Goal: Check status: Check status

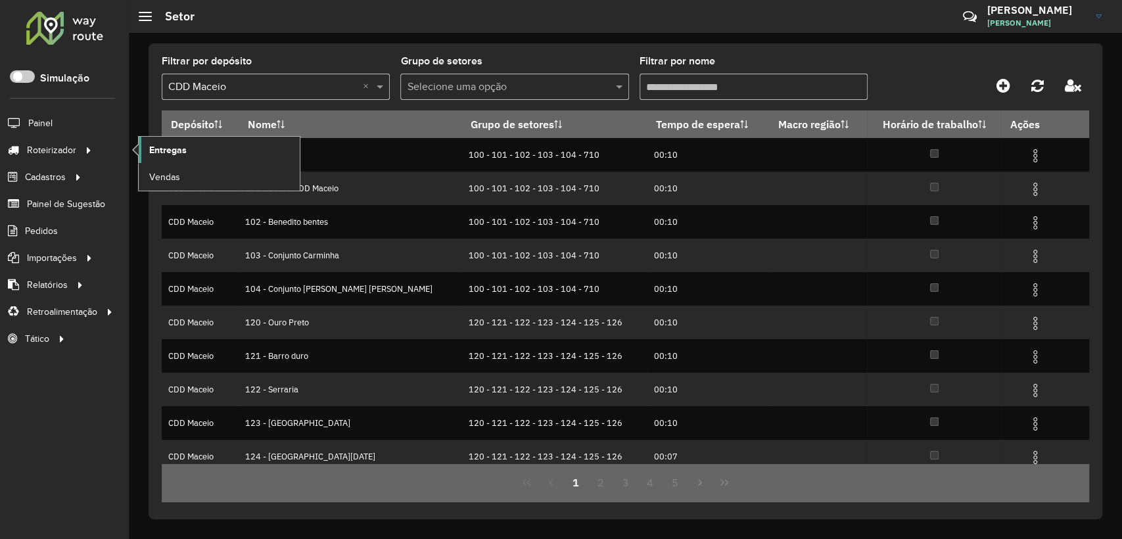
click at [179, 149] on span "Entregas" at bounding box center [167, 150] width 37 height 14
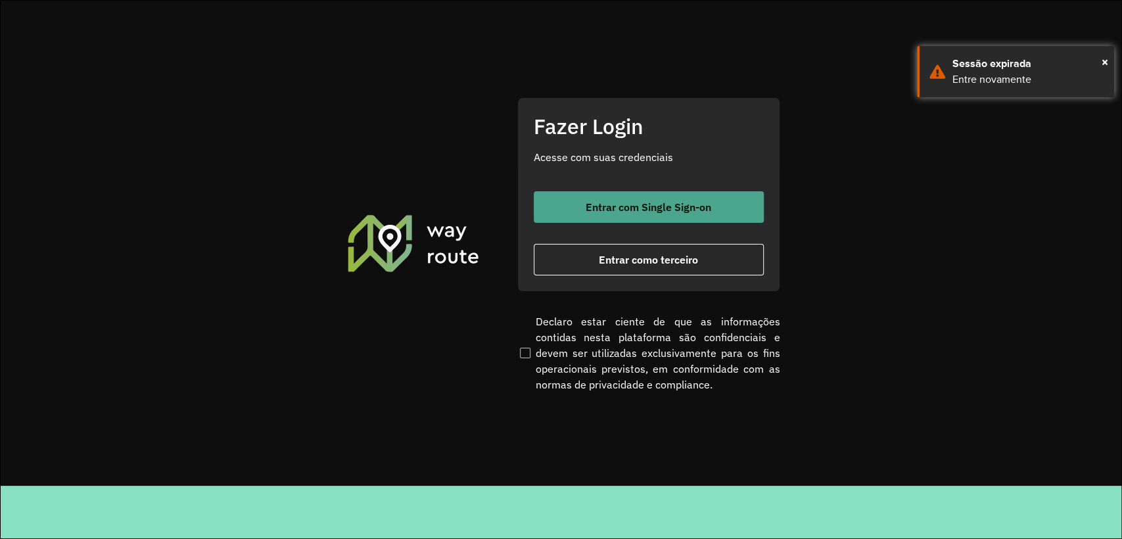
click at [638, 217] on button "Entrar com Single Sign-on" at bounding box center [649, 207] width 230 height 32
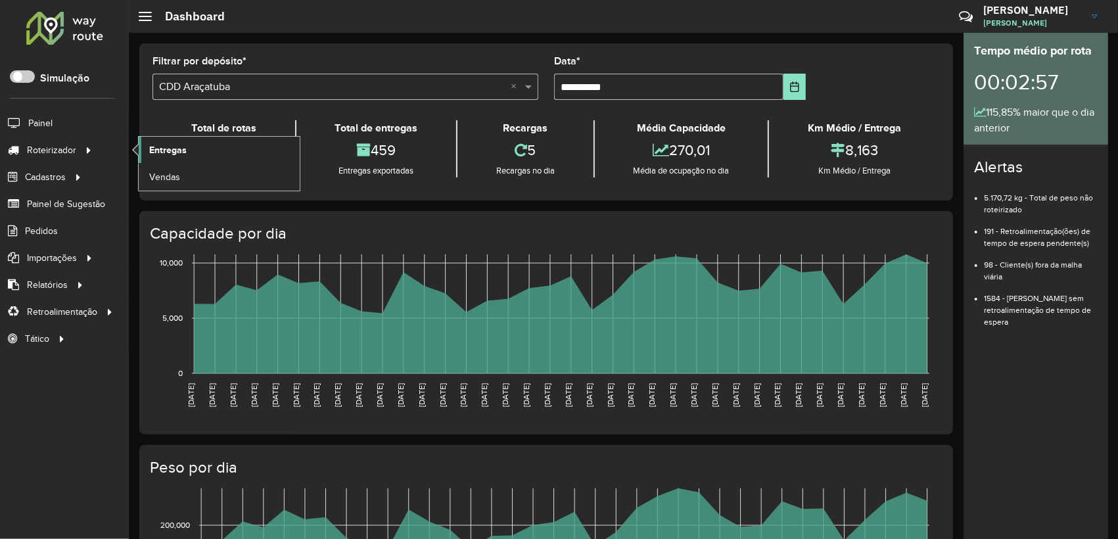
click at [194, 153] on link "Entregas" at bounding box center [219, 150] width 161 height 26
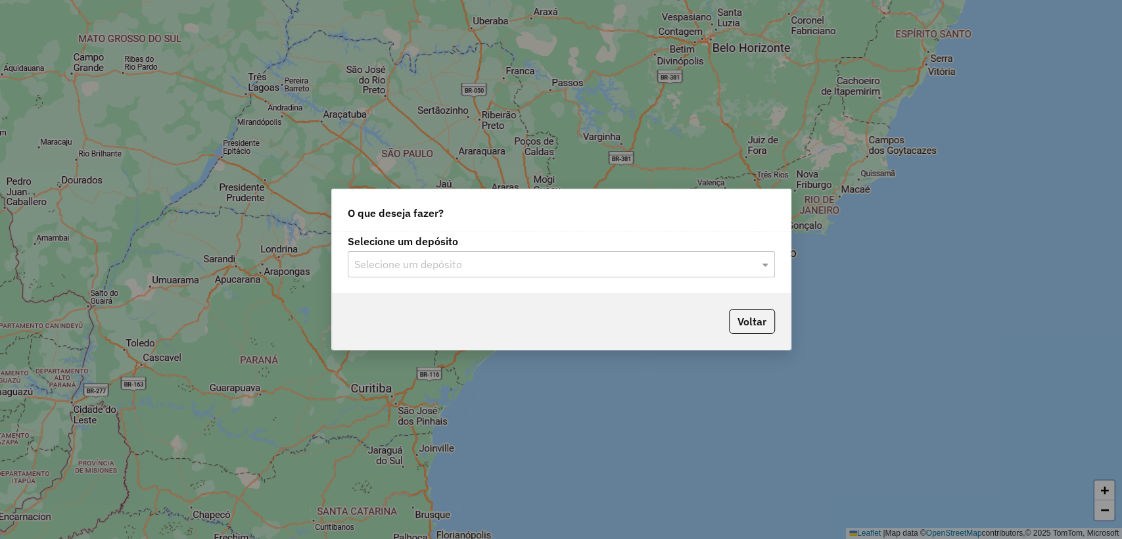
click at [431, 269] on input "text" at bounding box center [548, 265] width 388 height 16
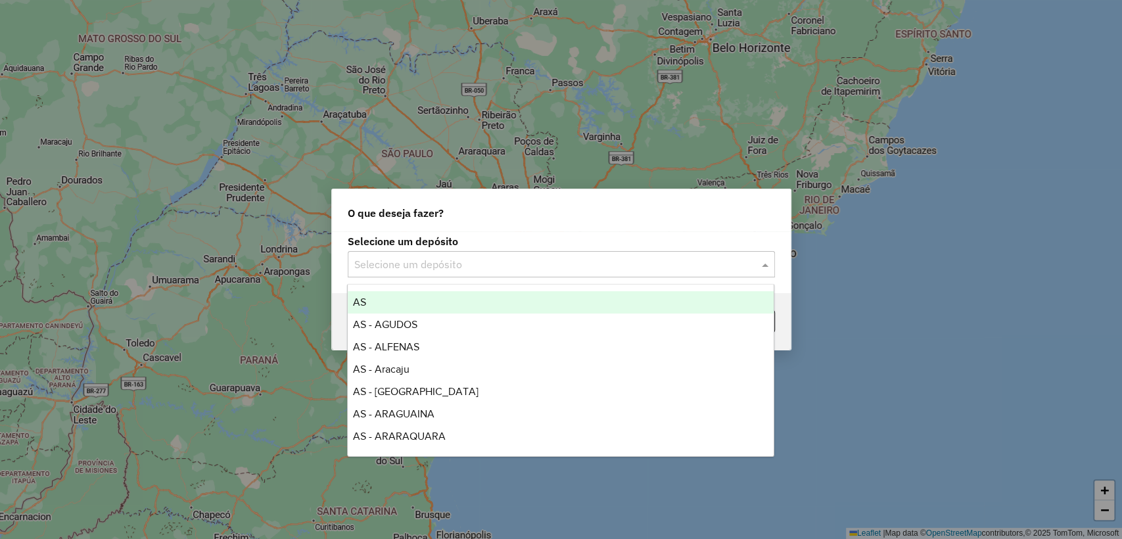
type input "*"
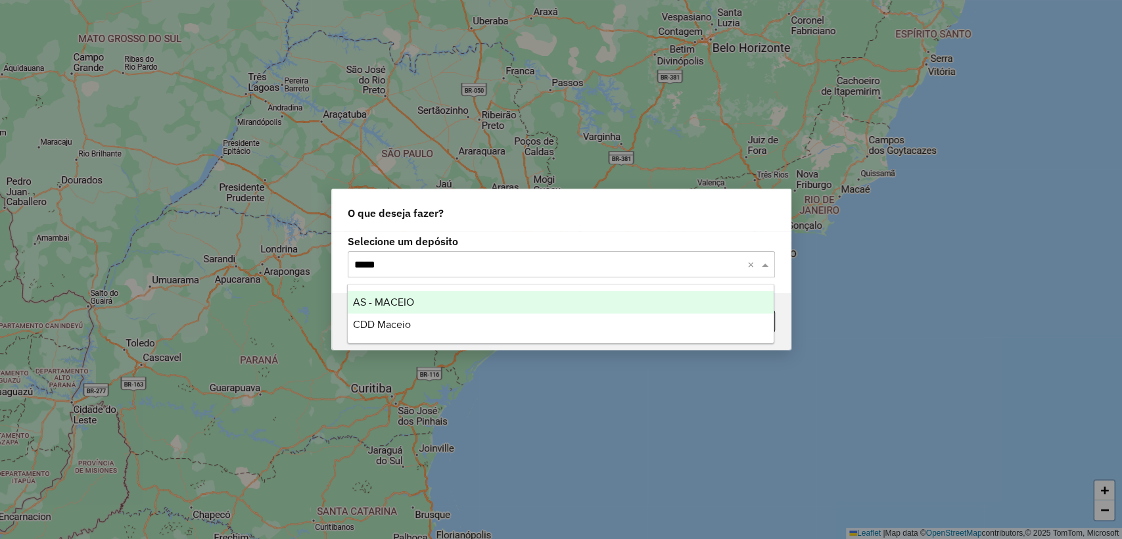
type input "******"
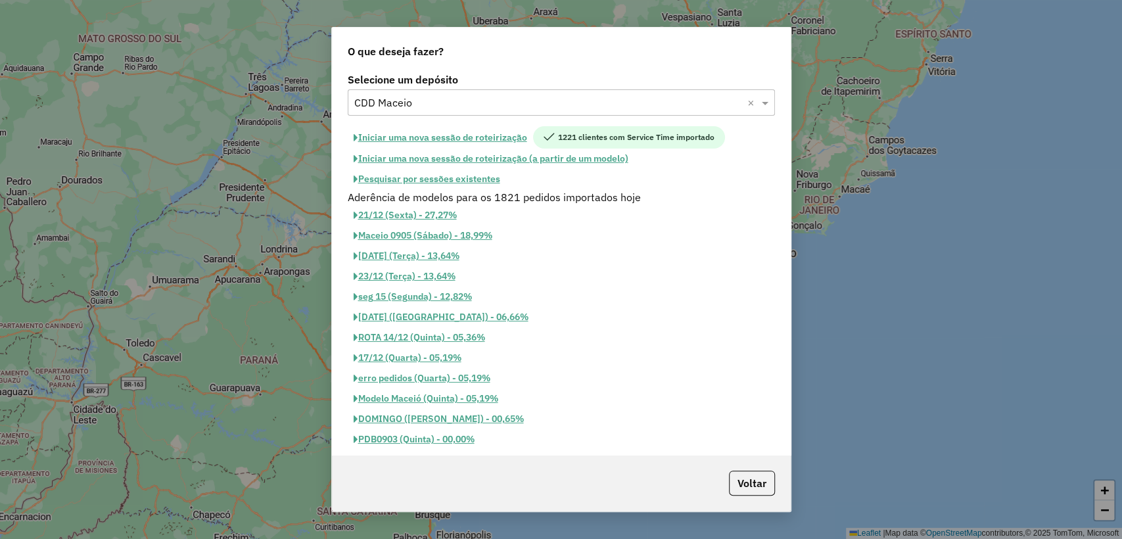
click at [488, 175] on button "Pesquisar por sessões existentes" at bounding box center [427, 179] width 158 height 20
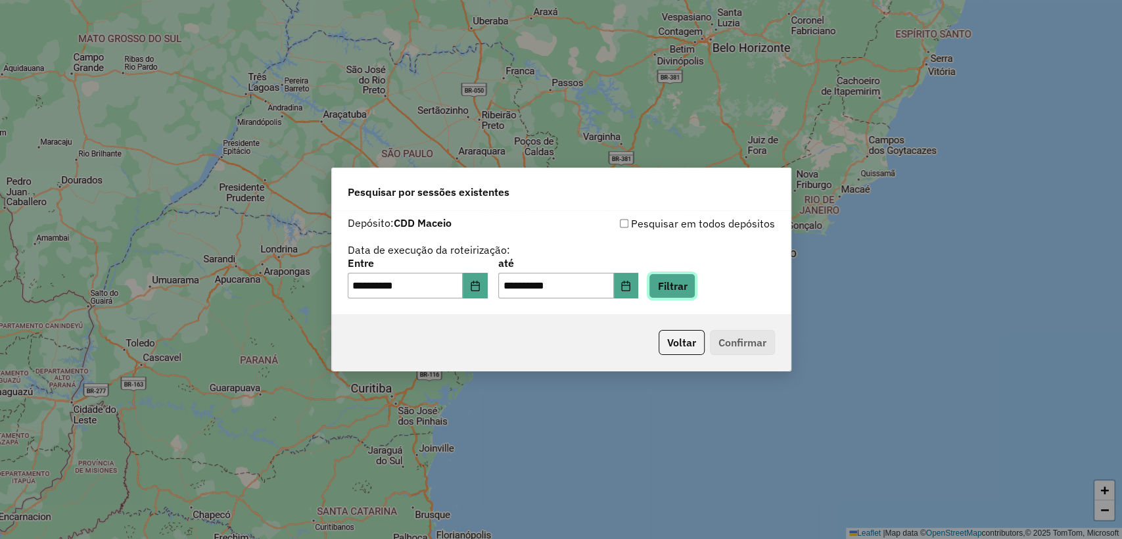
click at [682, 296] on button "Filtrar" at bounding box center [672, 285] width 47 height 25
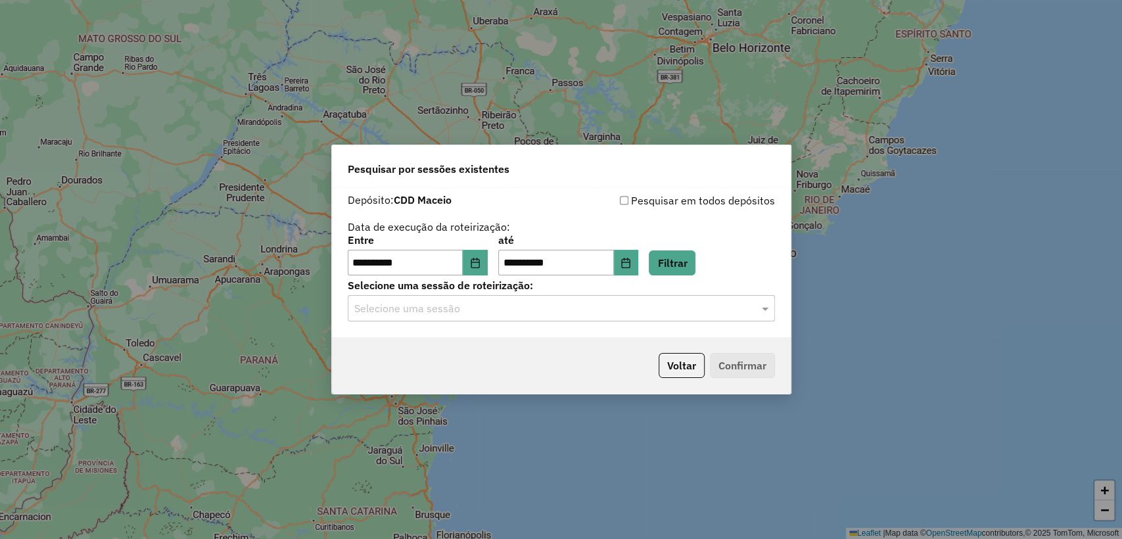
click at [541, 307] on input "text" at bounding box center [548, 309] width 388 height 16
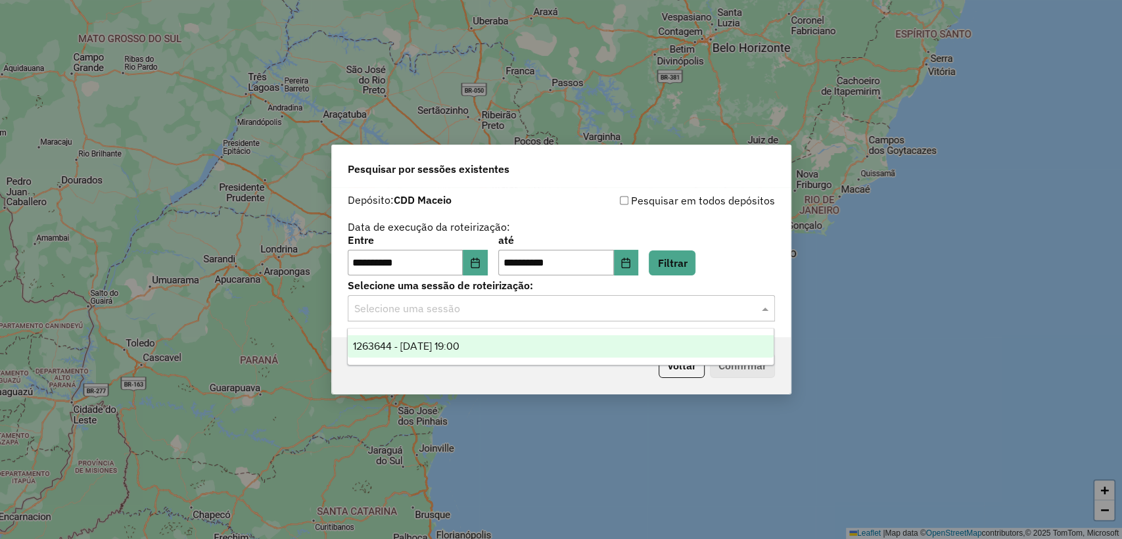
click at [511, 346] on div "1263644 - 11/09/2025 19:00" at bounding box center [561, 346] width 426 height 22
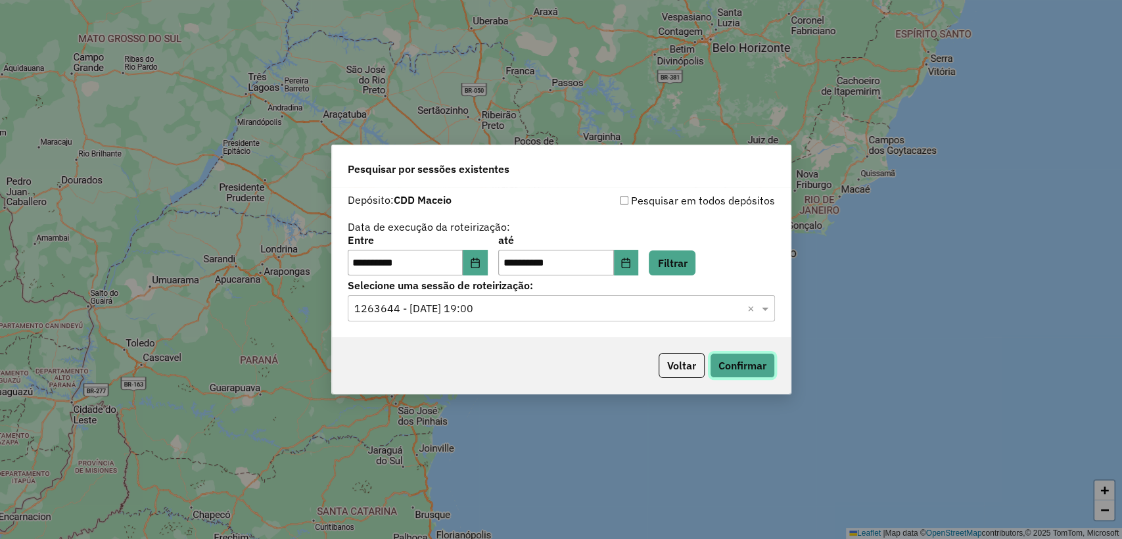
click at [746, 373] on button "Confirmar" at bounding box center [742, 365] width 65 height 25
click at [488, 267] on button "Choose Date" at bounding box center [475, 263] width 25 height 26
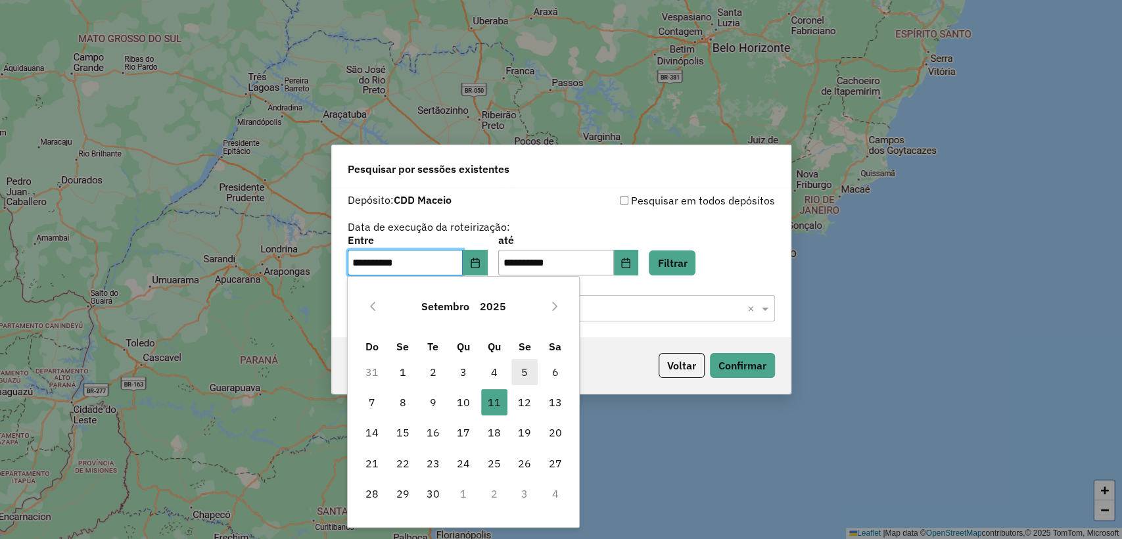
click at [521, 367] on span "5" at bounding box center [524, 372] width 26 height 26
type input "**********"
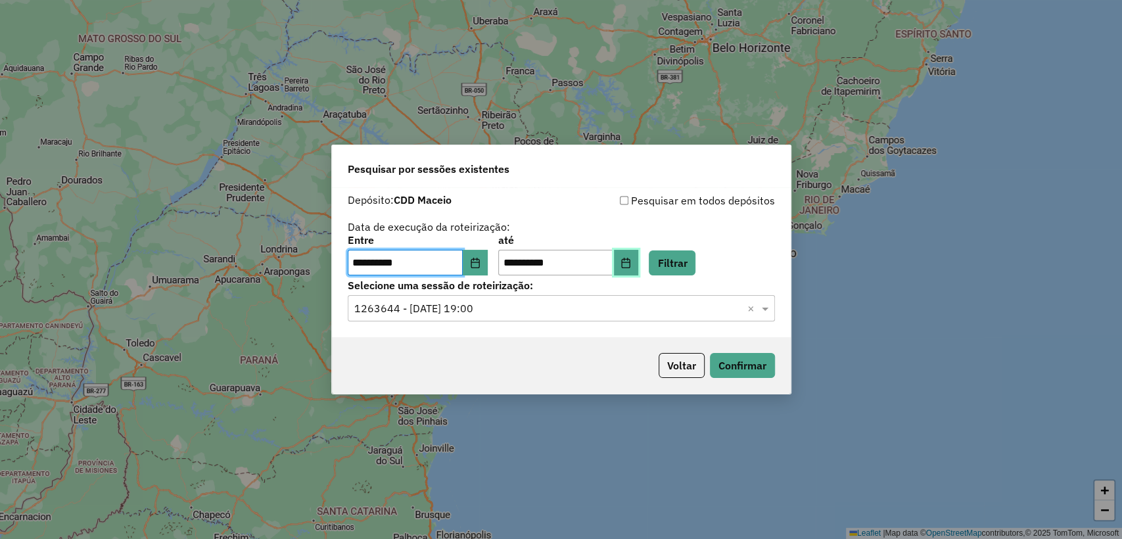
click at [639, 256] on button "Choose Date" at bounding box center [626, 263] width 25 height 26
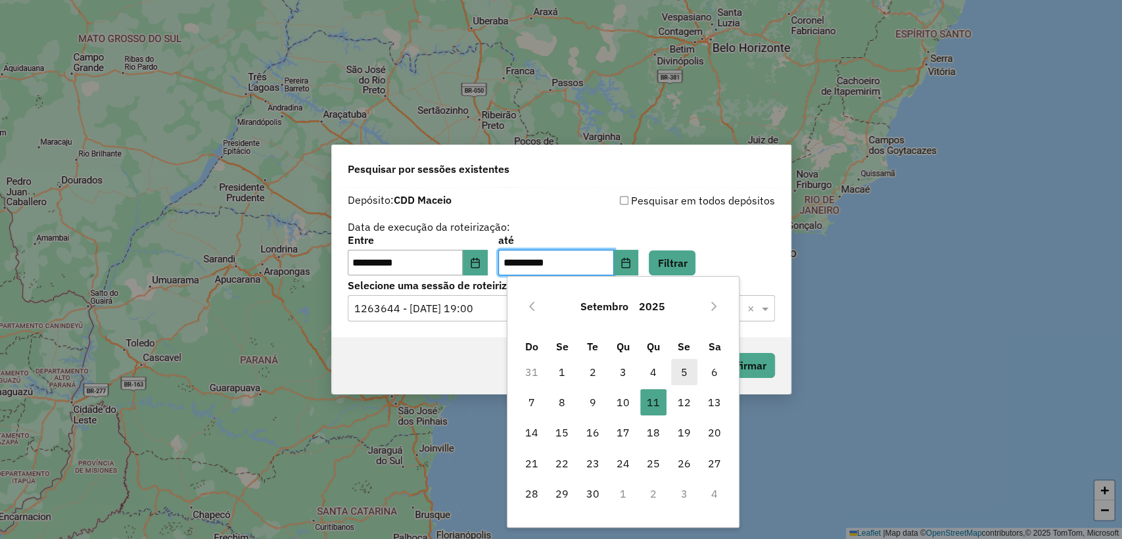
click at [687, 365] on span "5" at bounding box center [684, 372] width 26 height 26
type input "**********"
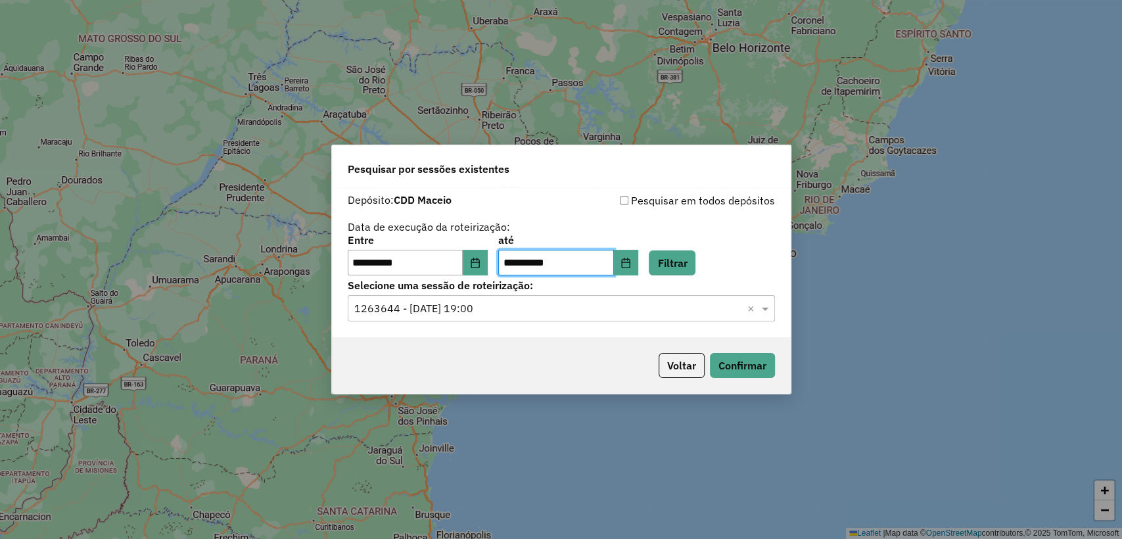
click at [690, 279] on label "Selecione uma sessão de roteirização:" at bounding box center [561, 285] width 427 height 16
click at [690, 272] on button "Filtrar" at bounding box center [672, 262] width 47 height 25
click at [568, 307] on input "text" at bounding box center [548, 309] width 388 height 16
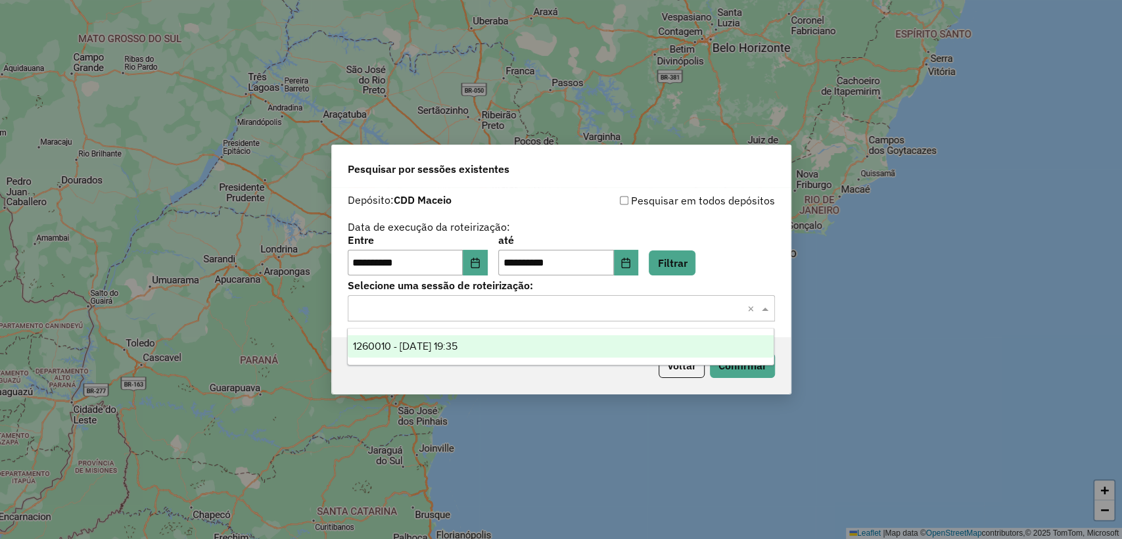
click at [510, 340] on div "1260010 - 05/09/2025 19:35" at bounding box center [561, 346] width 426 height 22
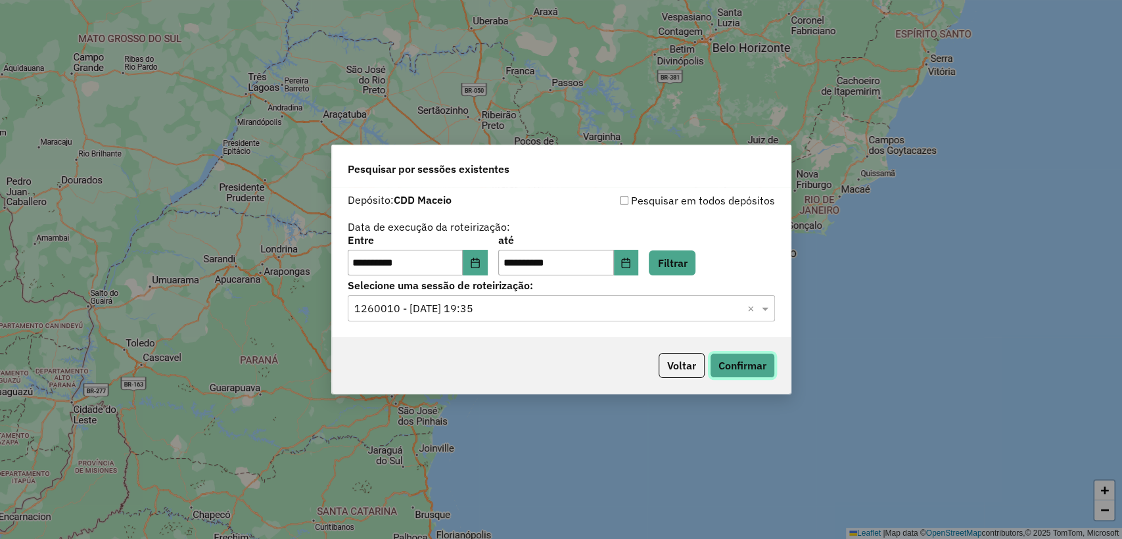
click at [766, 364] on button "Confirmar" at bounding box center [742, 365] width 65 height 25
click at [631, 259] on icon "Choose Date" at bounding box center [625, 263] width 11 height 11
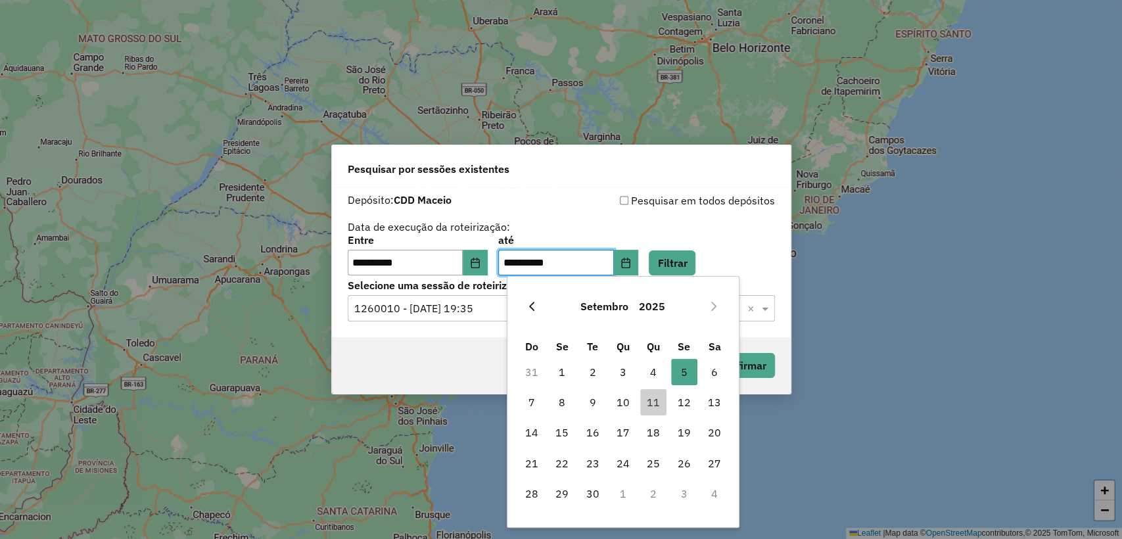
click at [535, 310] on icon "Previous Month" at bounding box center [531, 306] width 11 height 11
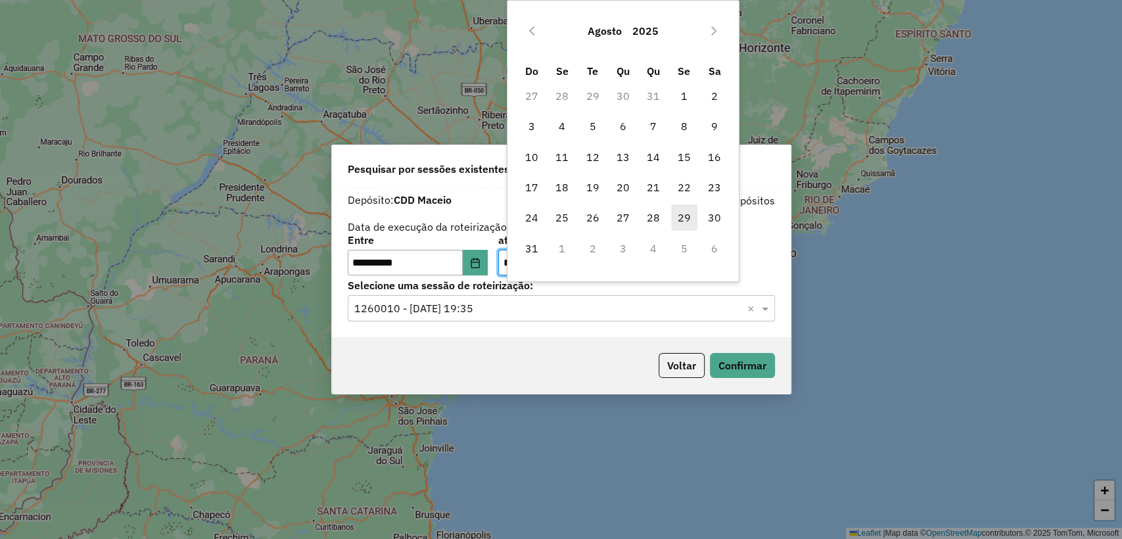
click at [683, 216] on span "29" at bounding box center [684, 217] width 26 height 26
type input "**********"
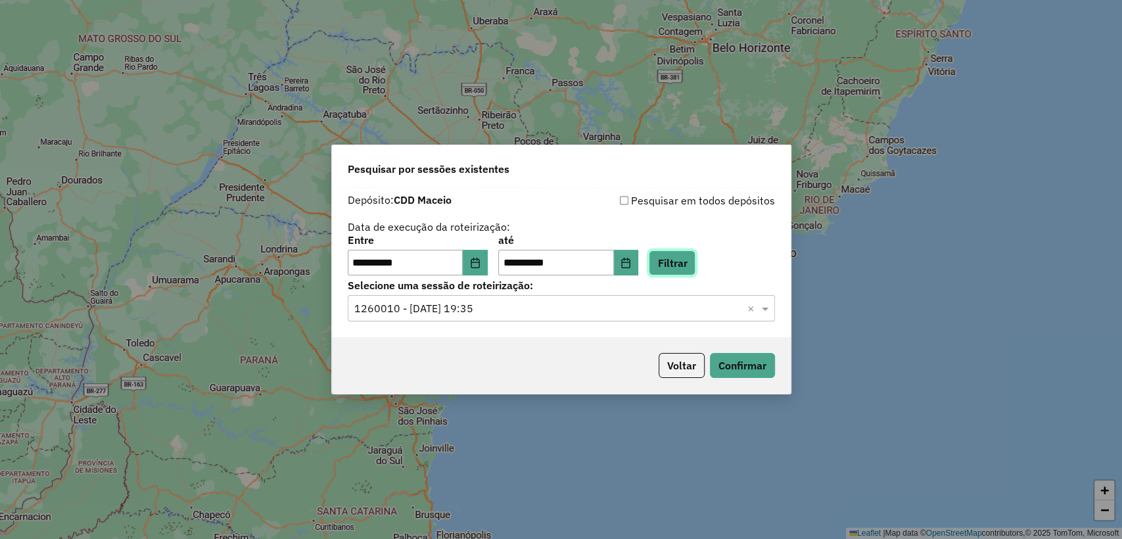
click at [695, 262] on button "Filtrar" at bounding box center [672, 262] width 47 height 25
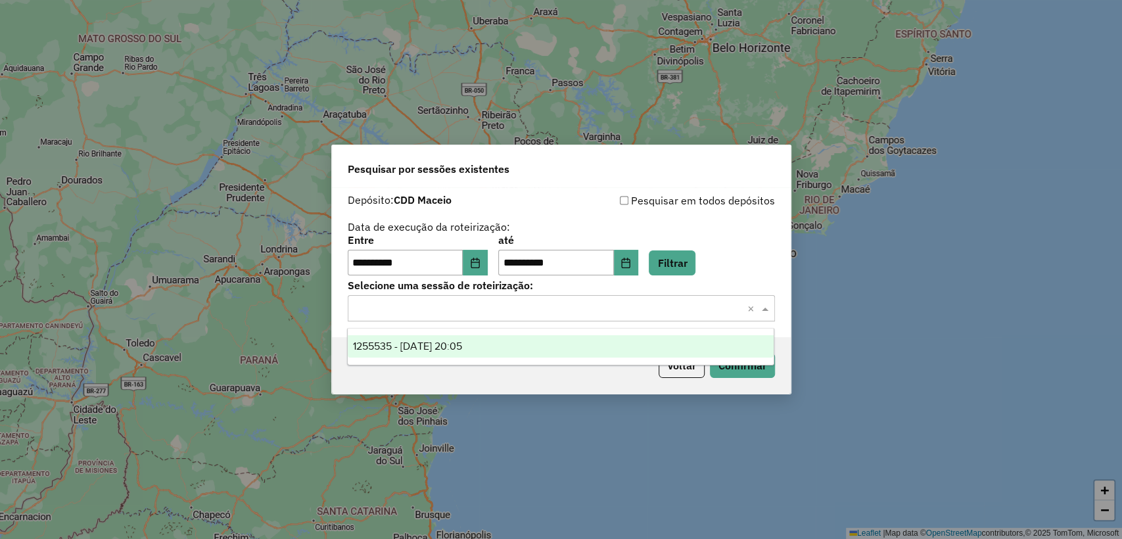
click at [621, 314] on input "text" at bounding box center [548, 309] width 388 height 16
click at [586, 344] on div "1255535 - 29/08/2025 20:05" at bounding box center [561, 346] width 426 height 22
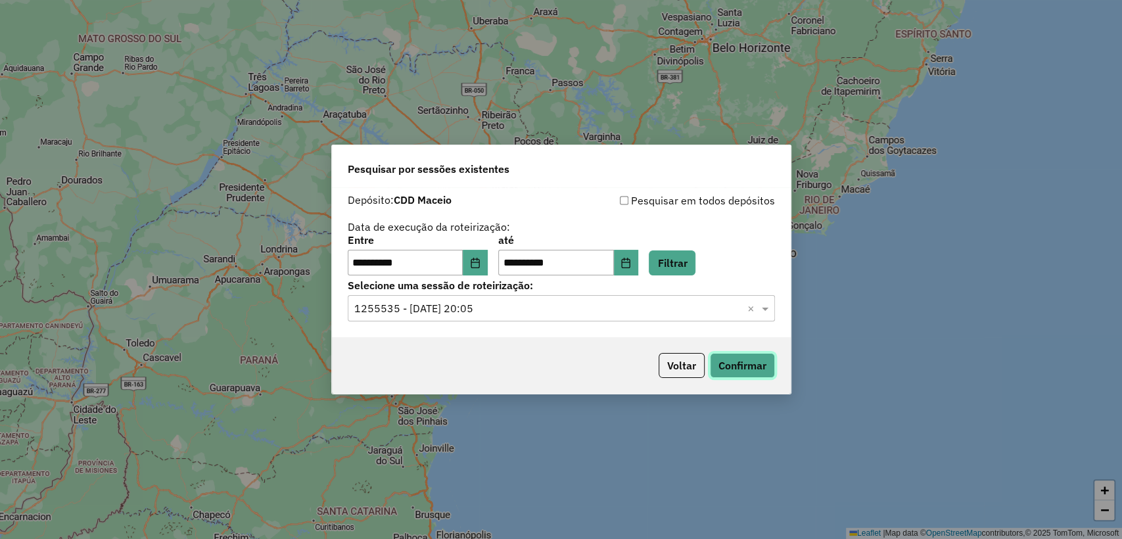
click at [721, 358] on button "Confirmar" at bounding box center [742, 365] width 65 height 25
click at [631, 264] on icon "Choose Date" at bounding box center [625, 263] width 11 height 11
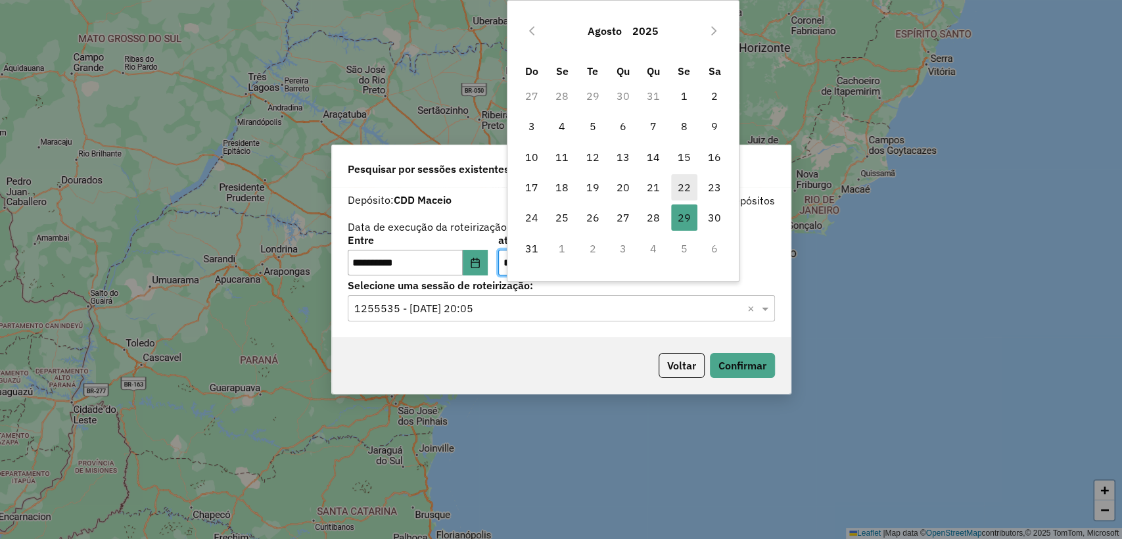
click at [689, 191] on span "22" at bounding box center [684, 187] width 26 height 26
type input "**********"
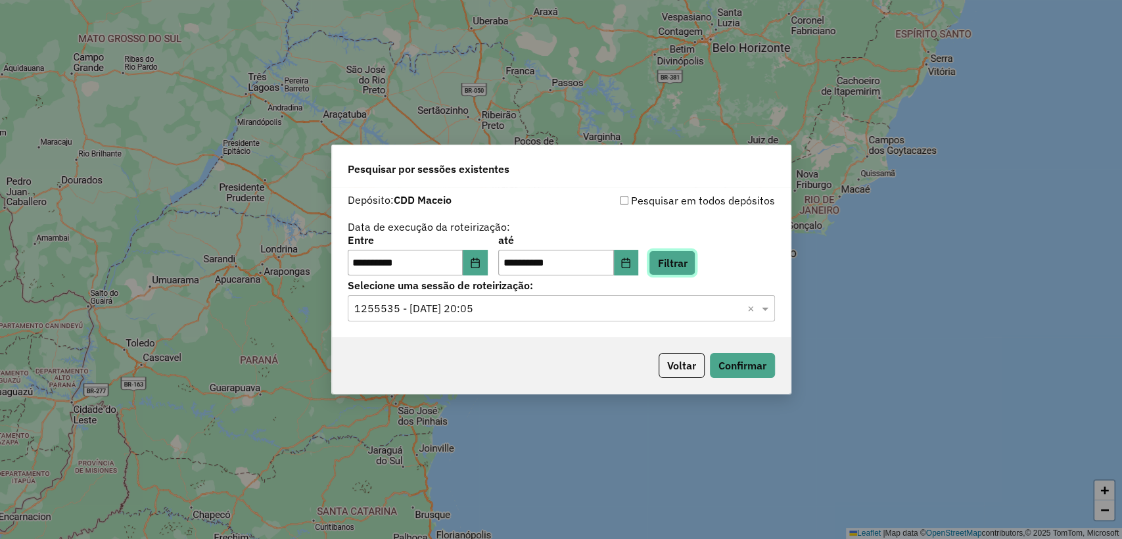
click at [681, 260] on button "Filtrar" at bounding box center [672, 262] width 47 height 25
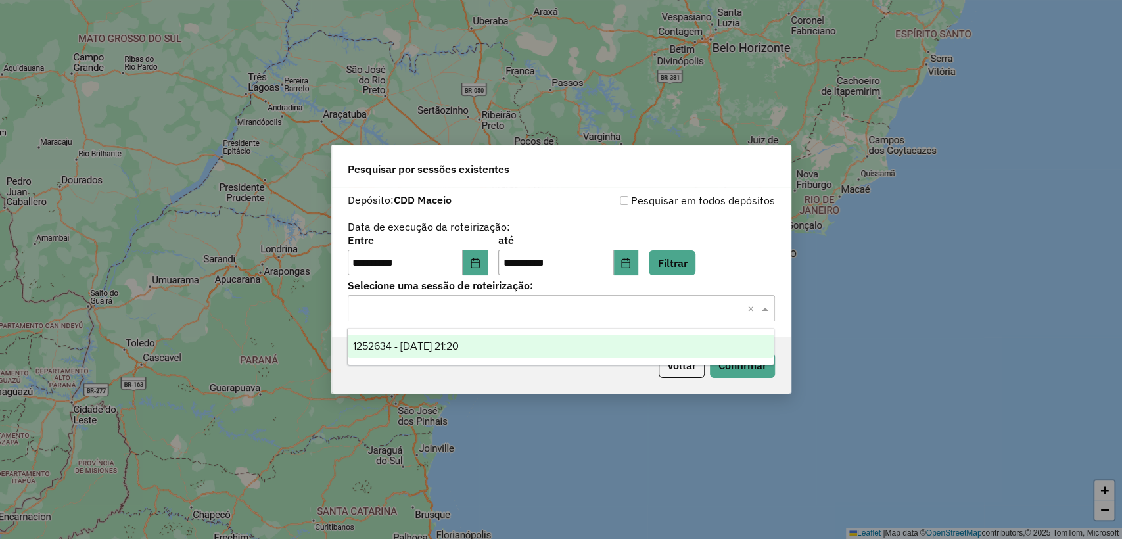
click at [549, 307] on input "text" at bounding box center [548, 309] width 388 height 16
click at [522, 344] on div "1252634 - 22/08/2025 21:20" at bounding box center [561, 346] width 426 height 22
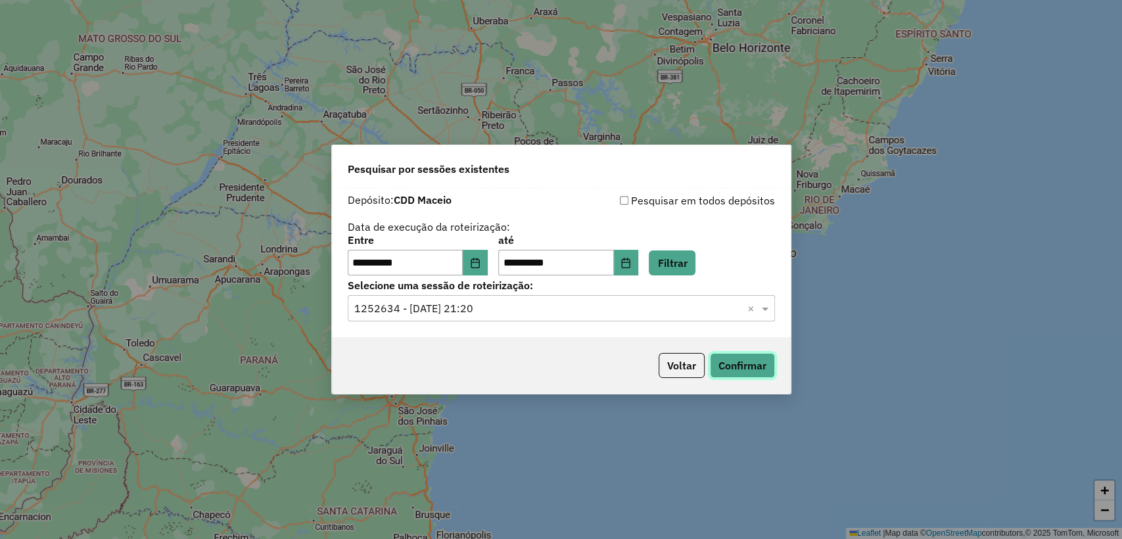
click at [758, 371] on button "Confirmar" at bounding box center [742, 365] width 65 height 25
click at [549, 306] on input "text" at bounding box center [548, 309] width 388 height 16
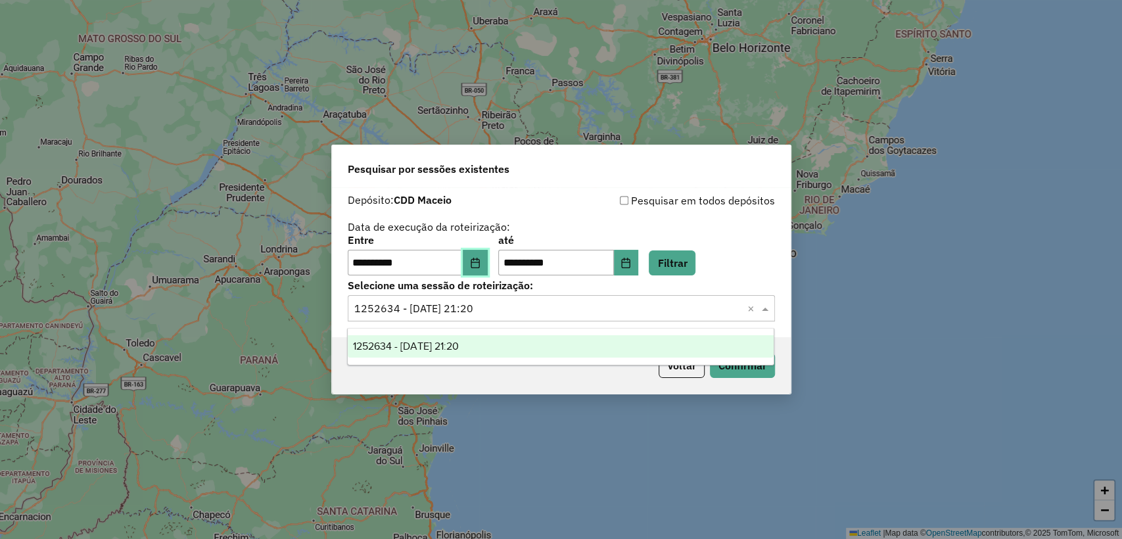
click at [472, 260] on button "Choose Date" at bounding box center [475, 263] width 25 height 26
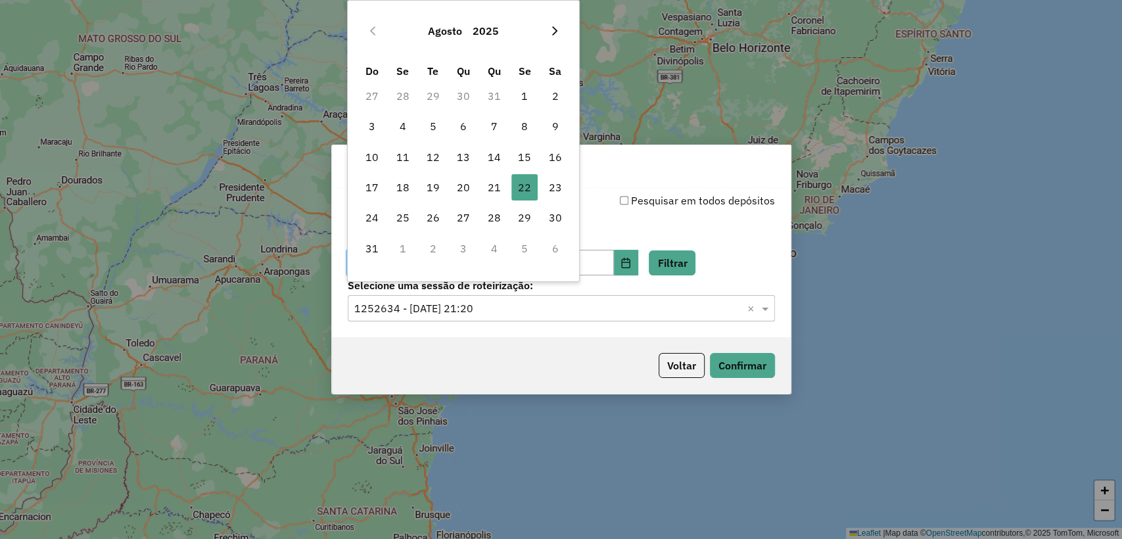
click at [555, 38] on button "Next Month" at bounding box center [554, 30] width 21 height 21
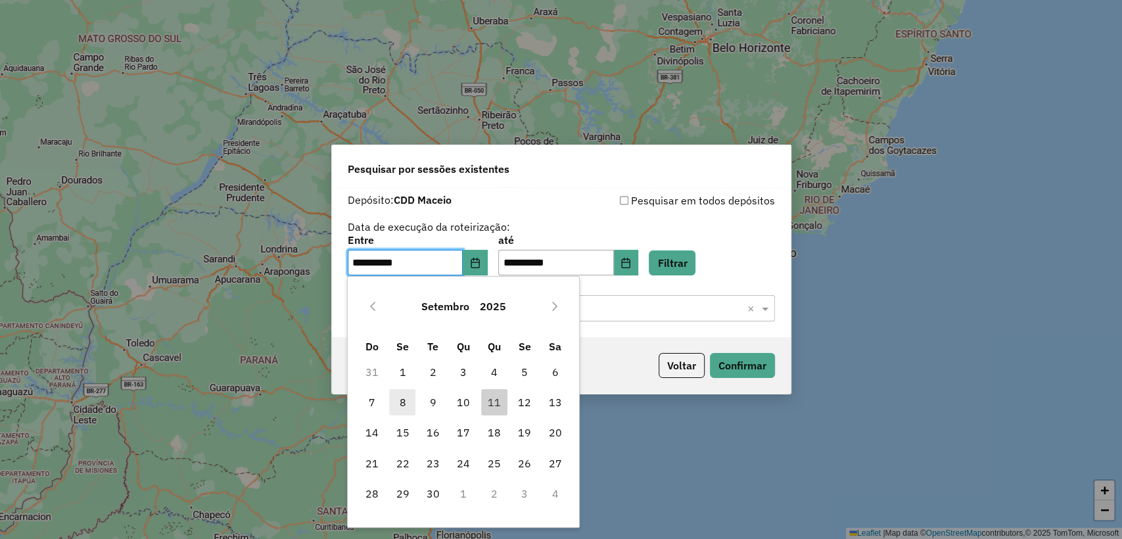
click at [409, 406] on span "8" at bounding box center [402, 402] width 26 height 26
type input "**********"
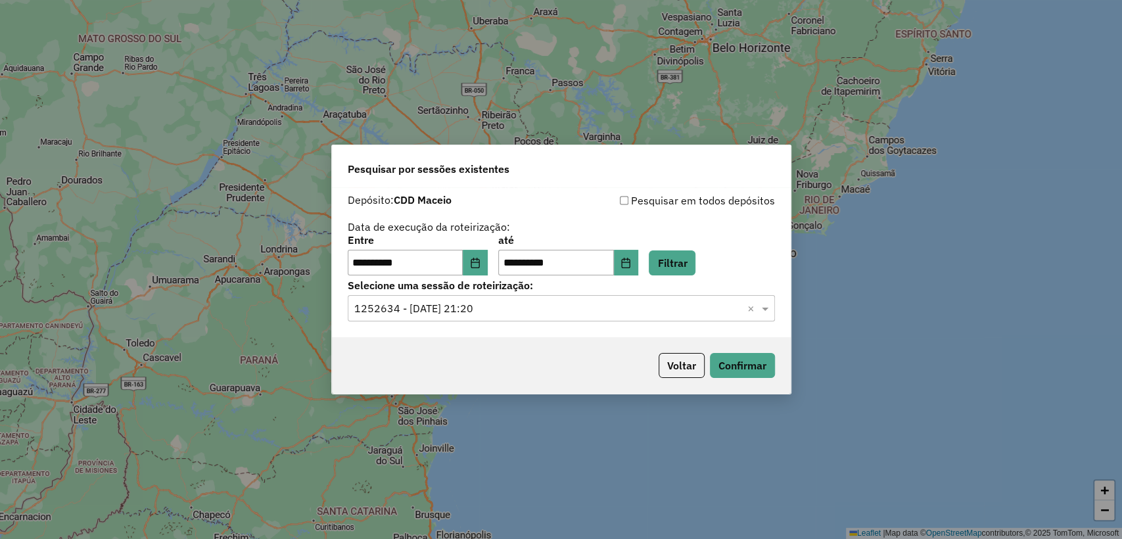
click at [697, 248] on div "**********" at bounding box center [561, 255] width 427 height 41
click at [689, 259] on button "Filtrar" at bounding box center [672, 262] width 47 height 25
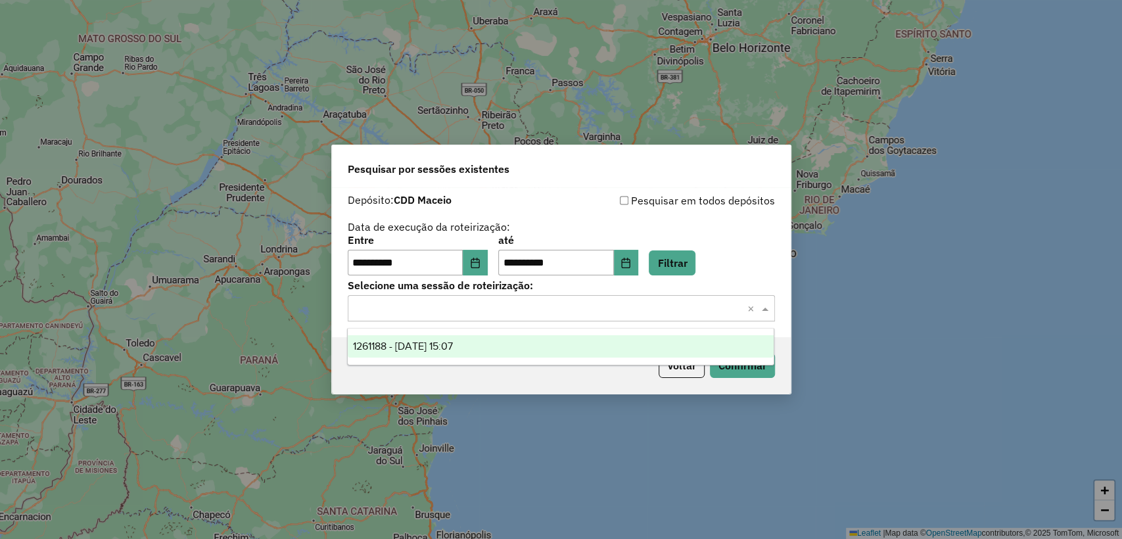
click at [490, 313] on input "text" at bounding box center [548, 309] width 388 height 16
click at [453, 344] on span "1261188 - 08/09/2025 15:07" at bounding box center [403, 345] width 100 height 11
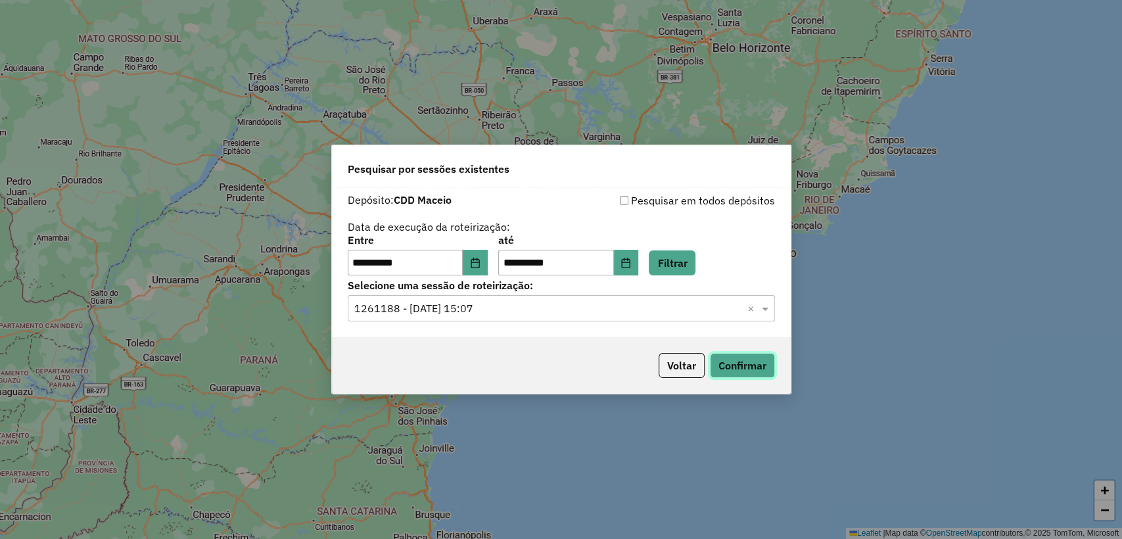
click at [757, 366] on button "Confirmar" at bounding box center [742, 365] width 65 height 25
click at [517, 313] on input "text" at bounding box center [548, 309] width 388 height 16
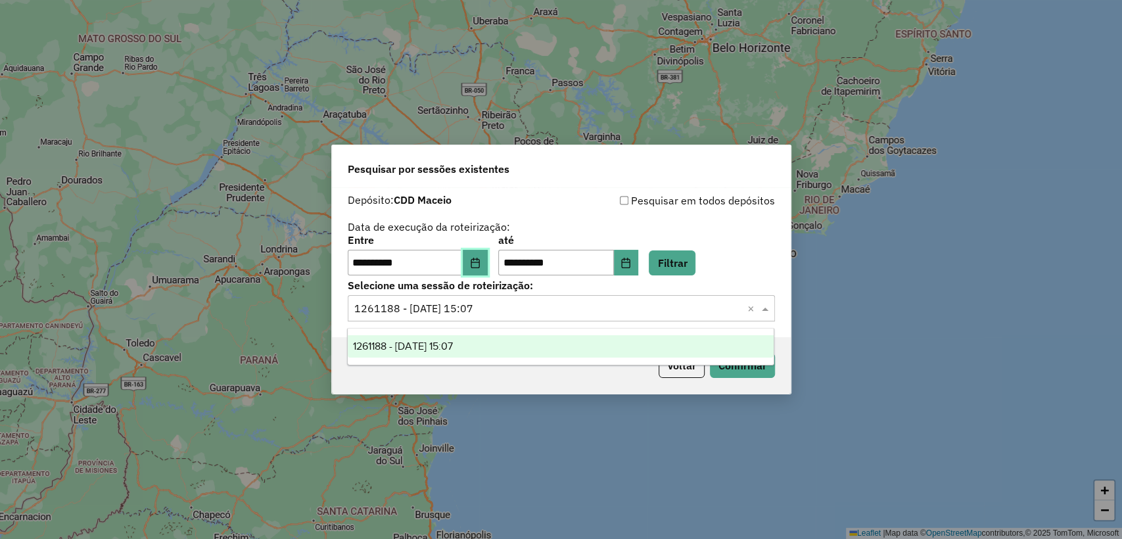
click at [480, 264] on icon "Choose Date" at bounding box center [475, 263] width 11 height 11
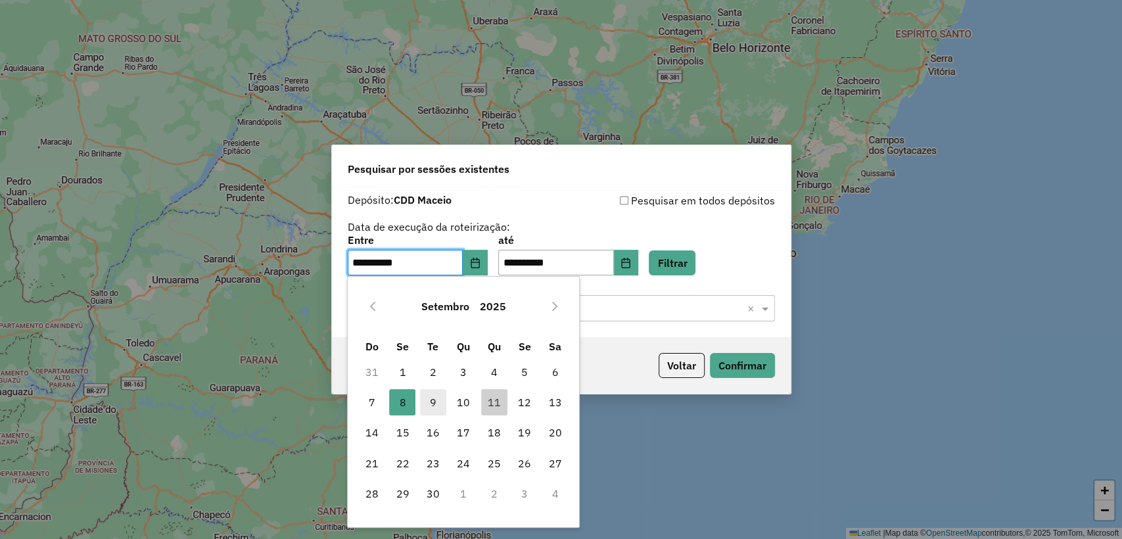
click at [426, 397] on span "9" at bounding box center [433, 402] width 26 height 26
type input "**********"
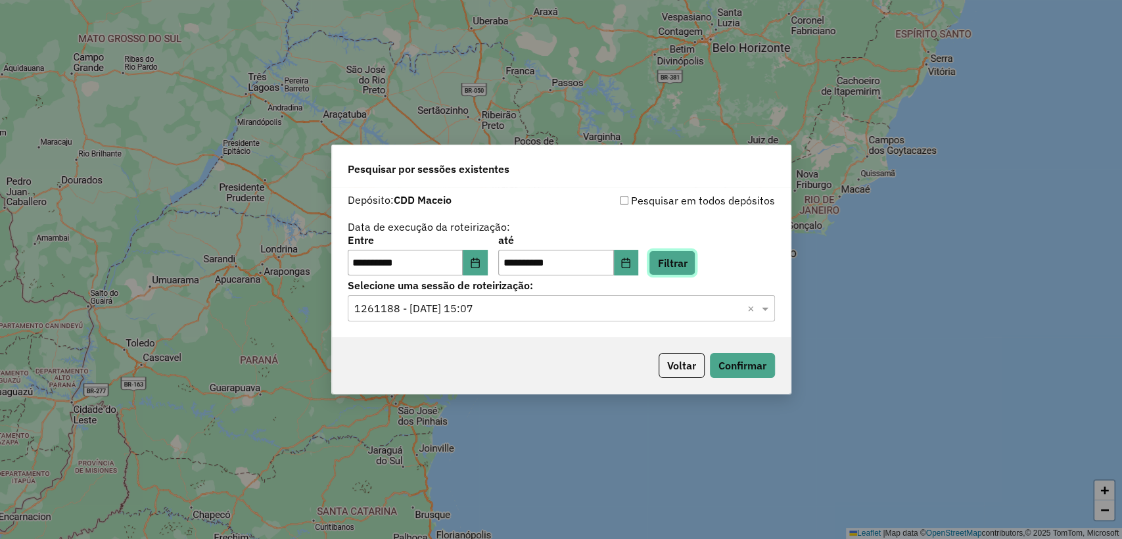
click at [695, 260] on button "Filtrar" at bounding box center [672, 262] width 47 height 25
click at [523, 306] on hb-app "**********" at bounding box center [561, 269] width 1122 height 539
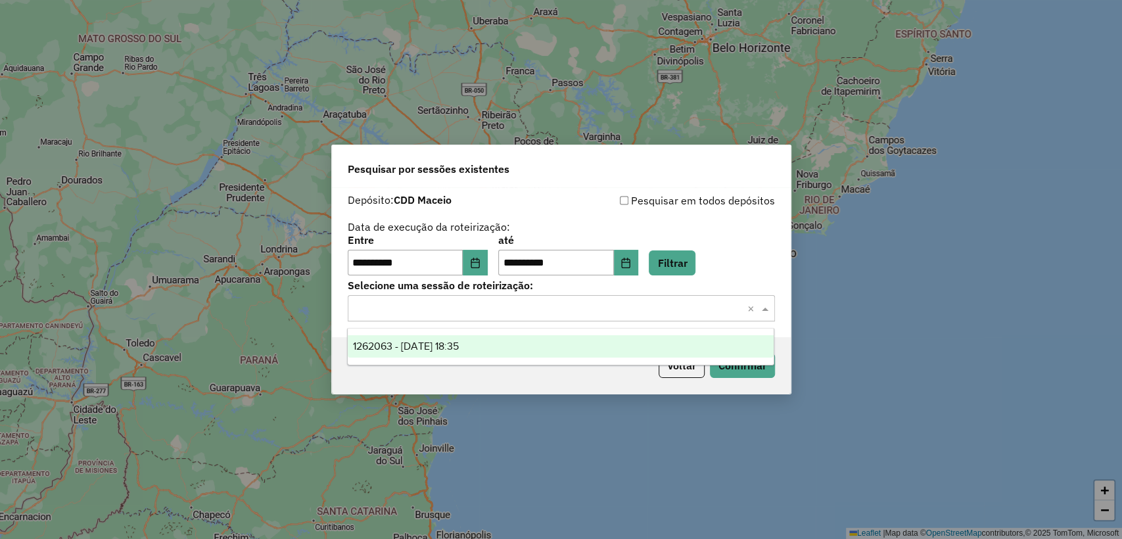
click at [522, 306] on input "text" at bounding box center [548, 309] width 388 height 16
click at [509, 347] on div "1262063 - 09/09/2025 18:35" at bounding box center [561, 346] width 426 height 22
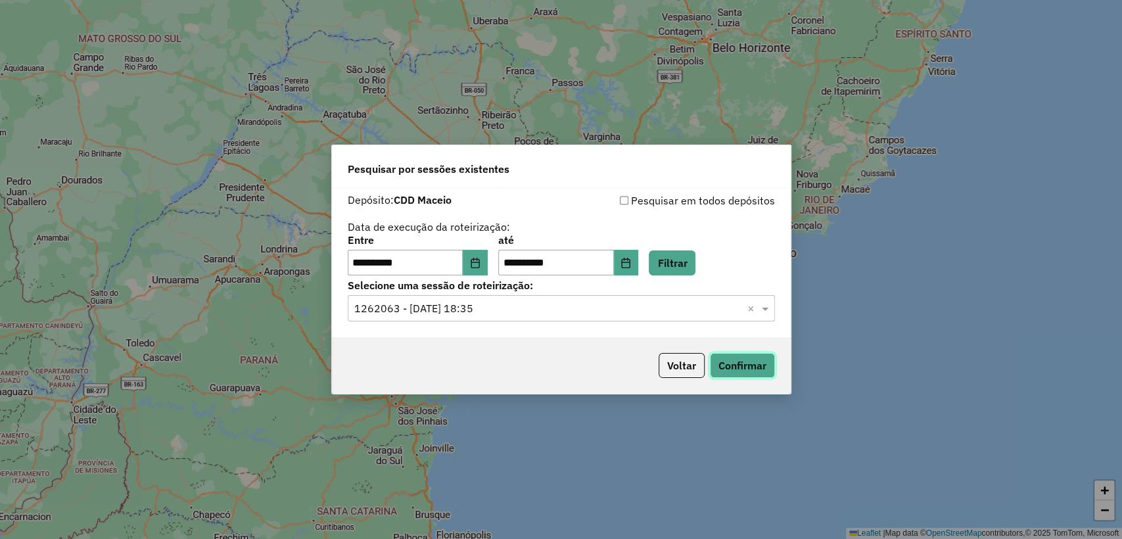
click at [728, 364] on button "Confirmar" at bounding box center [742, 365] width 65 height 25
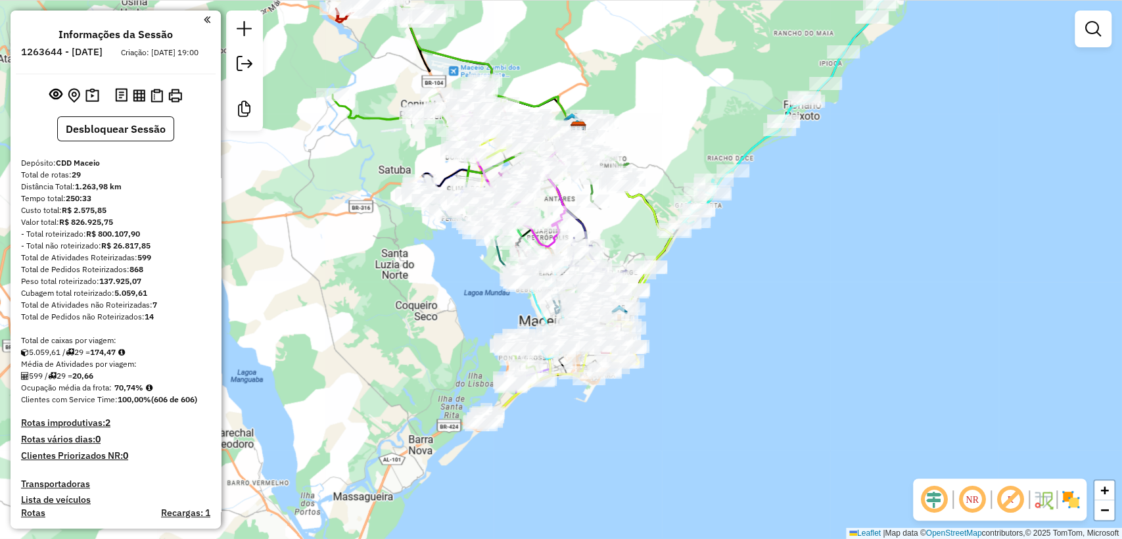
drag, startPoint x: 741, startPoint y: 327, endPoint x: 746, endPoint y: 277, distance: 50.3
click at [746, 277] on div "Janela de atendimento Grade de atendimento Capacidade Transportadoras Veículos …" at bounding box center [561, 269] width 1122 height 539
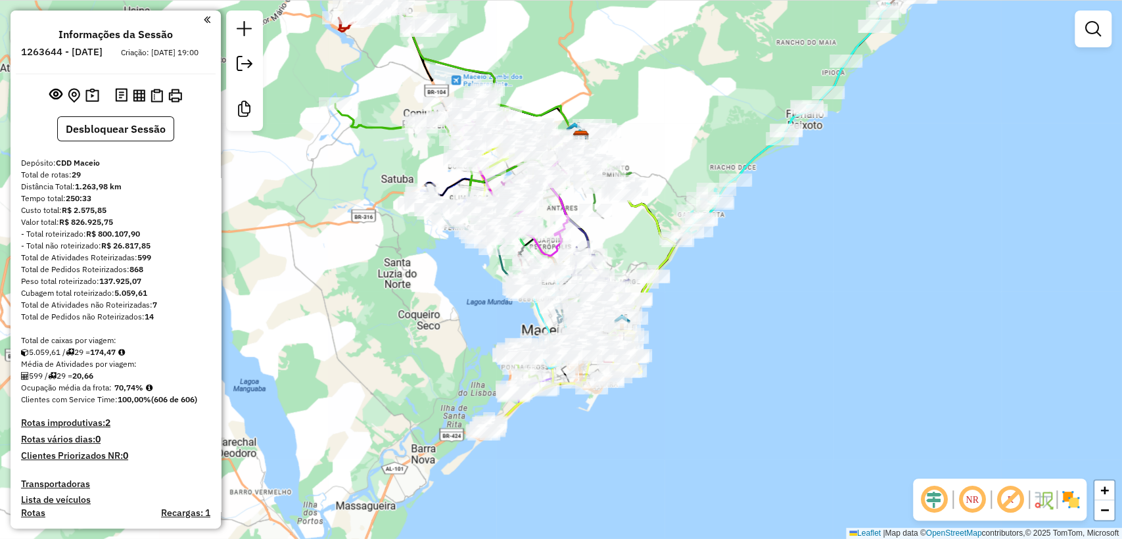
drag, startPoint x: 474, startPoint y: 292, endPoint x: 476, endPoint y: 305, distance: 12.6
click at [476, 305] on div "Janela de atendimento Grade de atendimento Capacidade Transportadoras Veículos …" at bounding box center [561, 269] width 1122 height 539
drag, startPoint x: 19, startPoint y: 374, endPoint x: 119, endPoint y: 382, distance: 100.2
click at [170, 240] on div "- Total roteirizado: R$ 800.107,90" at bounding box center [115, 234] width 189 height 12
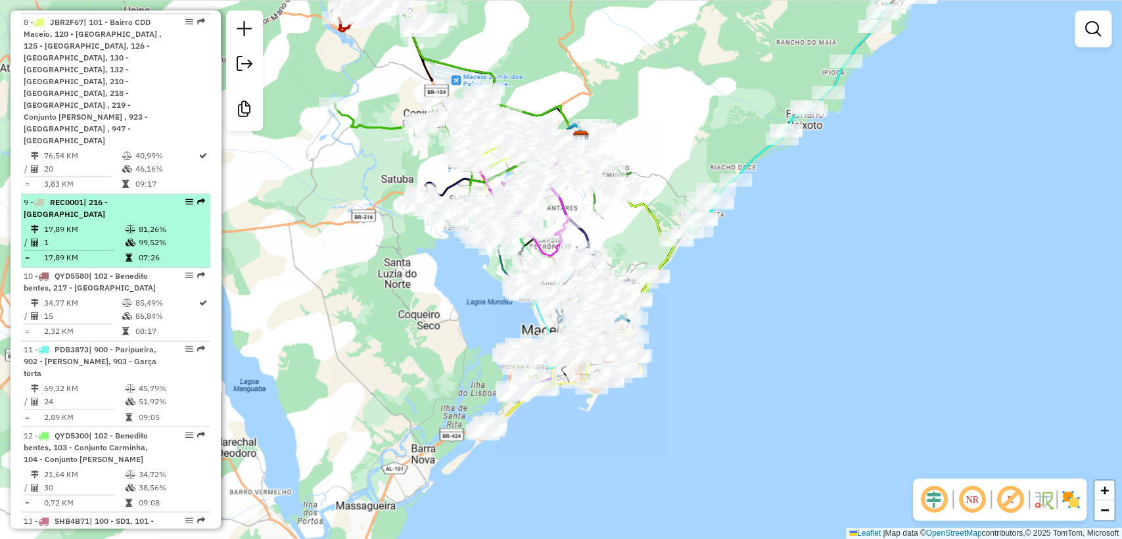
scroll to position [1288, 0]
click at [148, 250] on td "07:26" at bounding box center [171, 256] width 66 height 13
select select "**********"
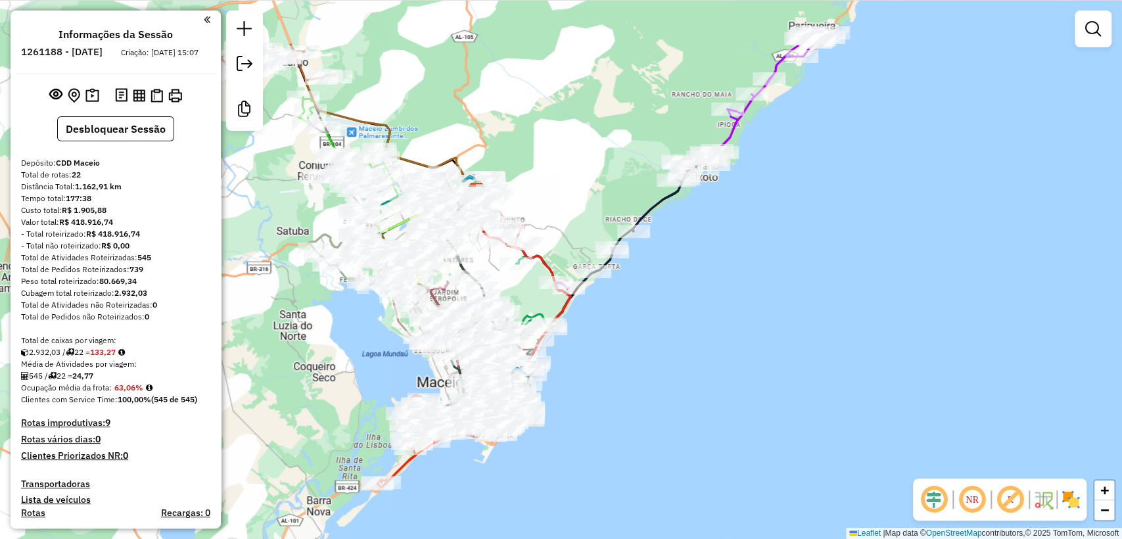
click at [734, 126] on icon at bounding box center [692, 164] width 275 height 264
select select "**********"
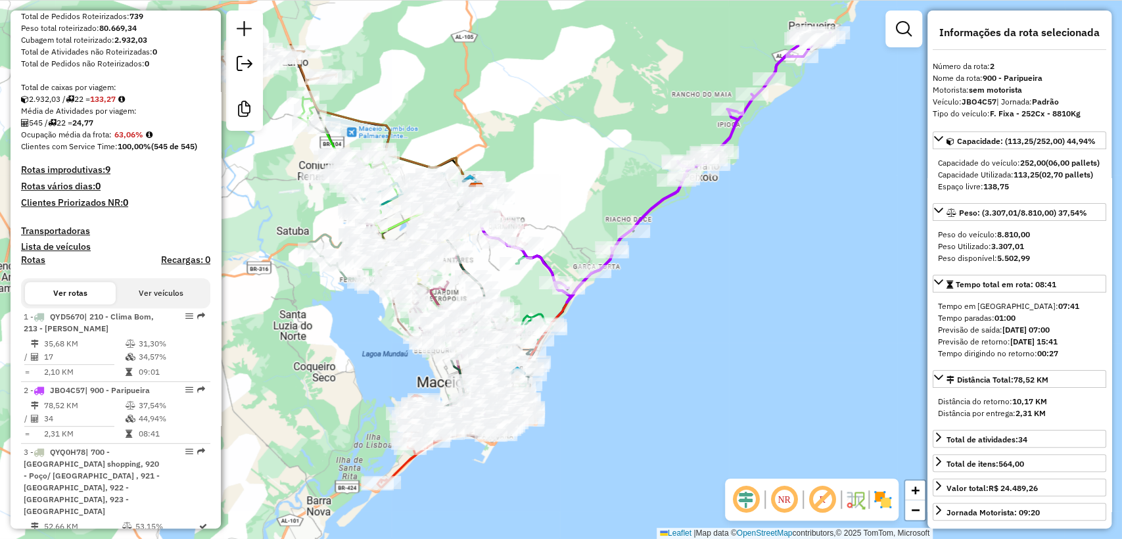
scroll to position [635, 0]
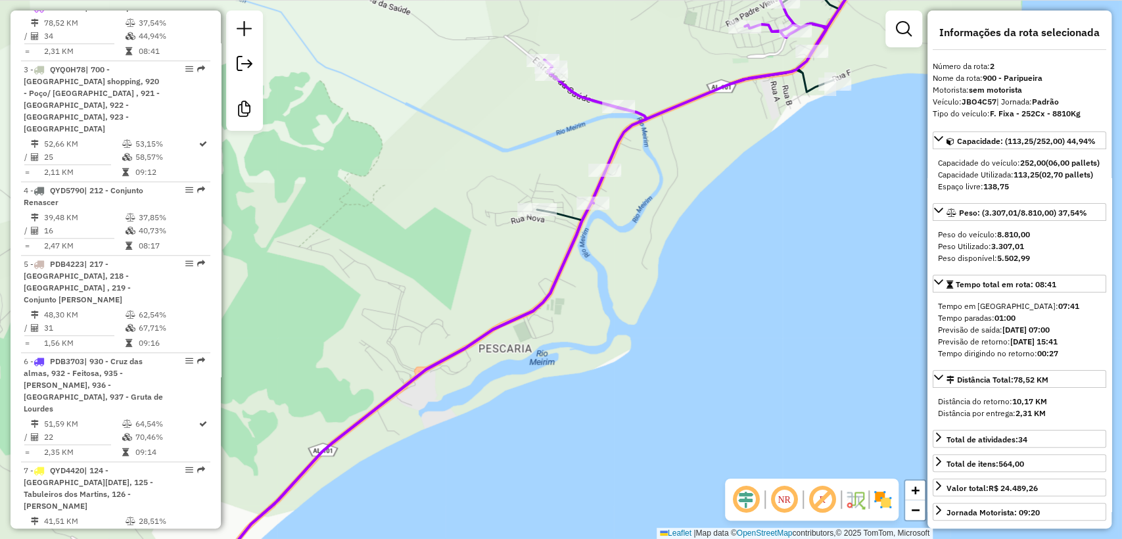
click at [560, 219] on icon at bounding box center [548, 284] width 704 height 614
click at [560, 219] on icon at bounding box center [548, 285] width 706 height 616
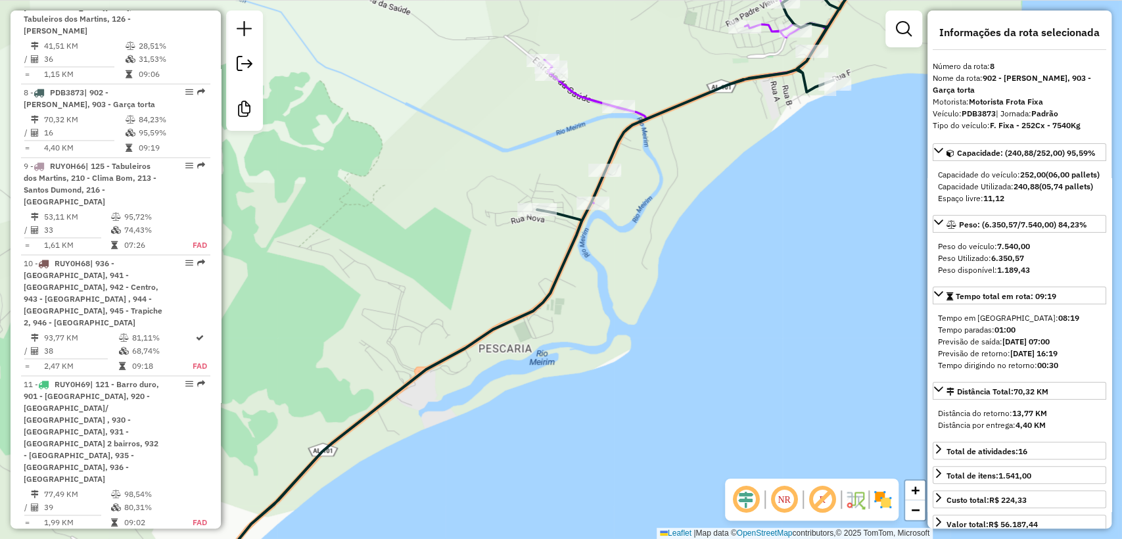
scroll to position [1135, 0]
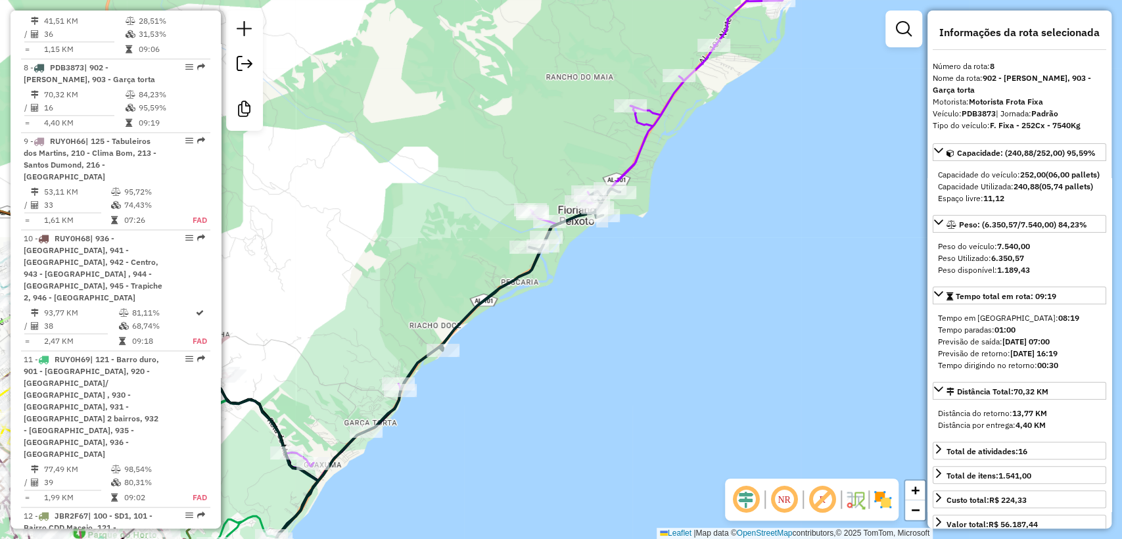
click at [643, 143] on icon at bounding box center [561, 216] width 551 height 527
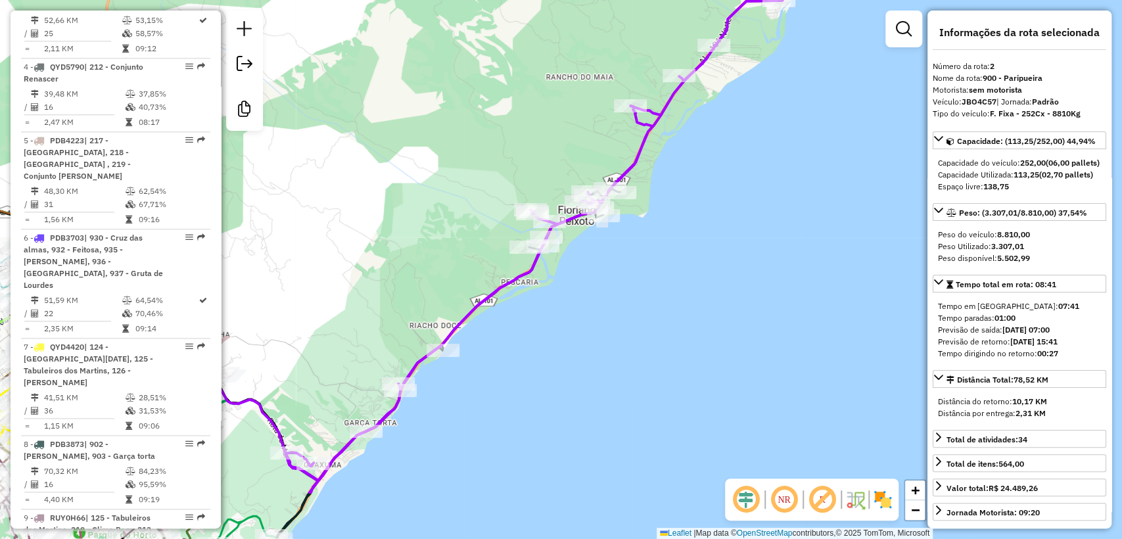
scroll to position [635, 0]
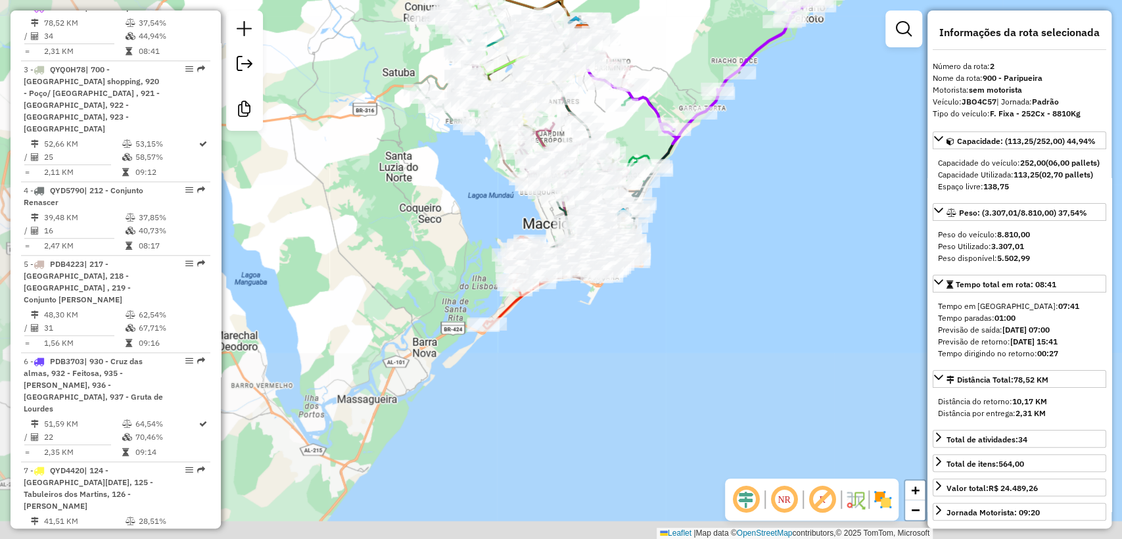
drag, startPoint x: 633, startPoint y: 343, endPoint x: 823, endPoint y: 93, distance: 313.8
click at [823, 93] on div "Janela de atendimento Grade de atendimento Capacidade Transportadoras Veículos …" at bounding box center [561, 269] width 1122 height 539
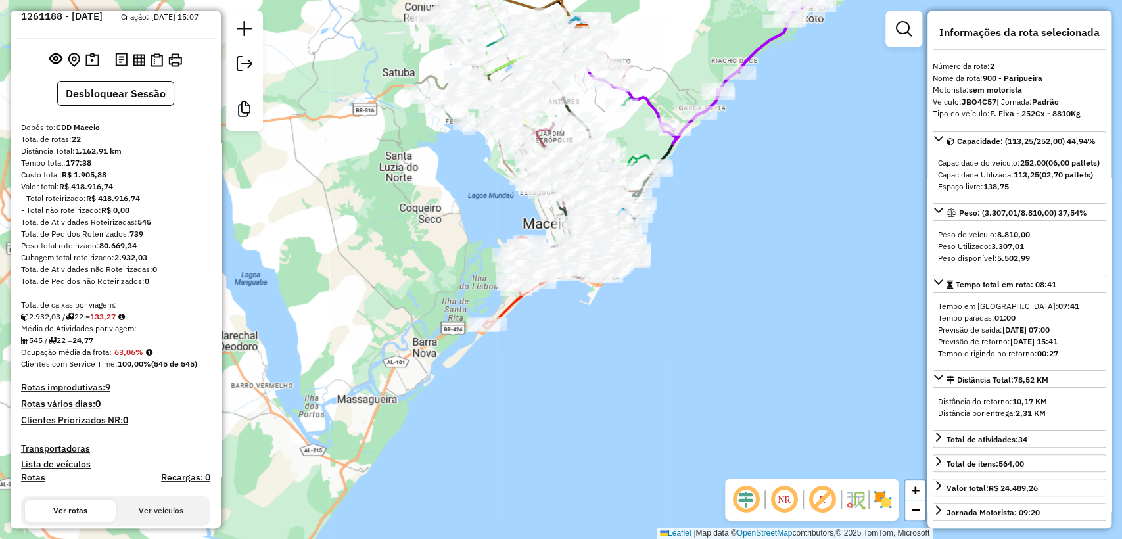
scroll to position [0, 0]
